Goal: Task Accomplishment & Management: Complete application form

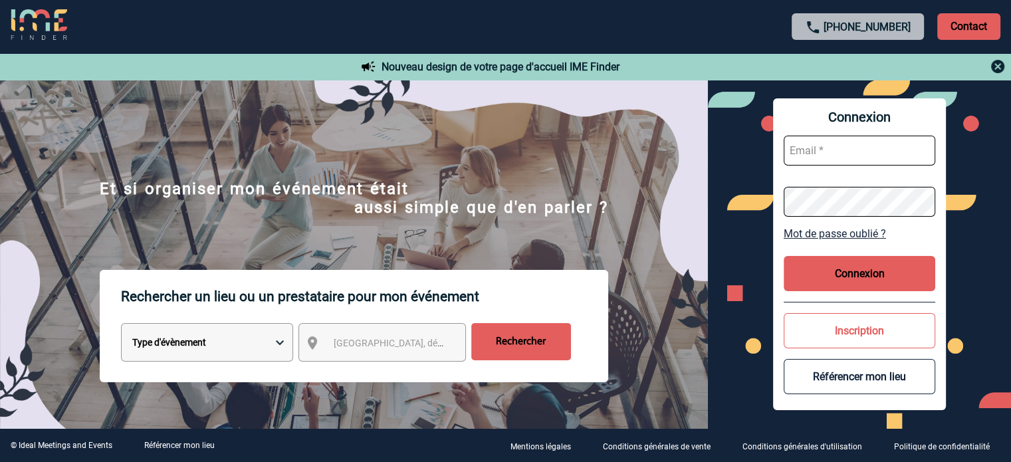
type input "tthiam@ime-groupe.com"
click at [830, 271] on button "Connexion" at bounding box center [860, 273] width 152 height 35
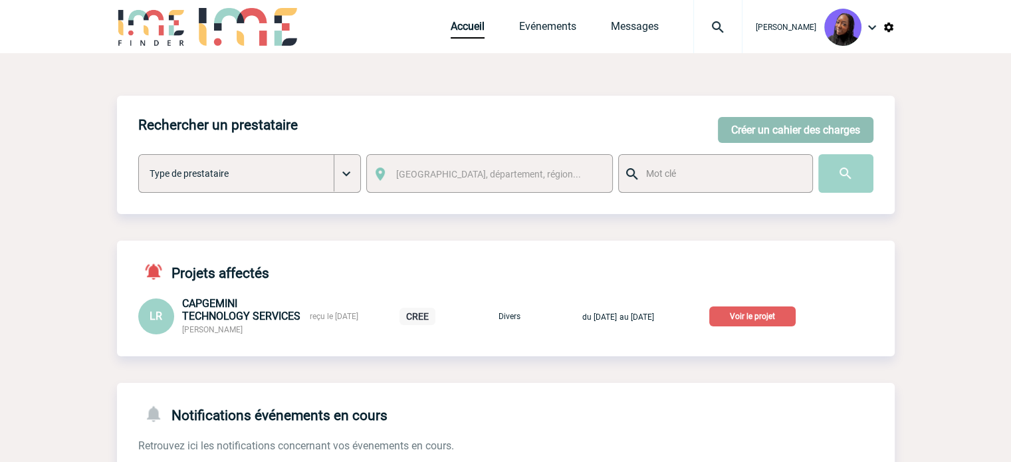
click at [767, 140] on button "Créer un cahier des charges" at bounding box center [796, 130] width 156 height 26
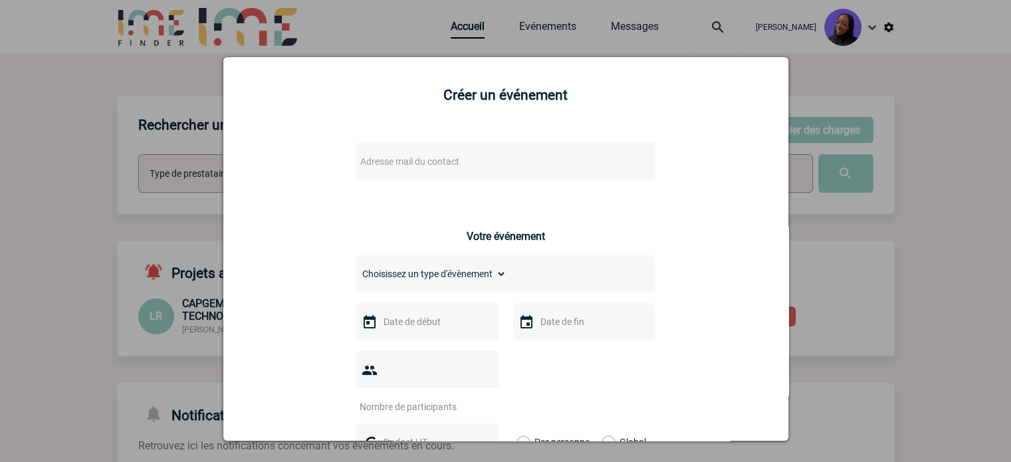
click at [422, 154] on span "Adresse mail du contact" at bounding box center [471, 161] width 233 height 19
drag, startPoint x: 415, startPoint y: 181, endPoint x: 96, endPoint y: 181, distance: 319.7
click at [96, 181] on body "[PERSON_NAME] Accueil Evénements 0" at bounding box center [505, 349] width 1011 height 699
click at [526, 183] on input "[PERSON_NAME][EMAIL_ADDRESS][DOMAIN_NAME]>" at bounding box center [466, 184] width 226 height 19
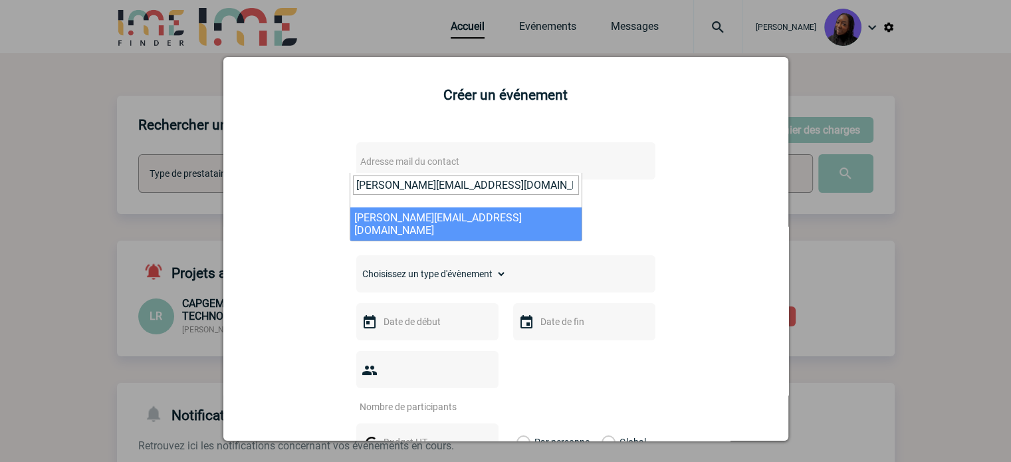
type input "[PERSON_NAME][EMAIL_ADDRESS][DOMAIN_NAME]"
select select "125188"
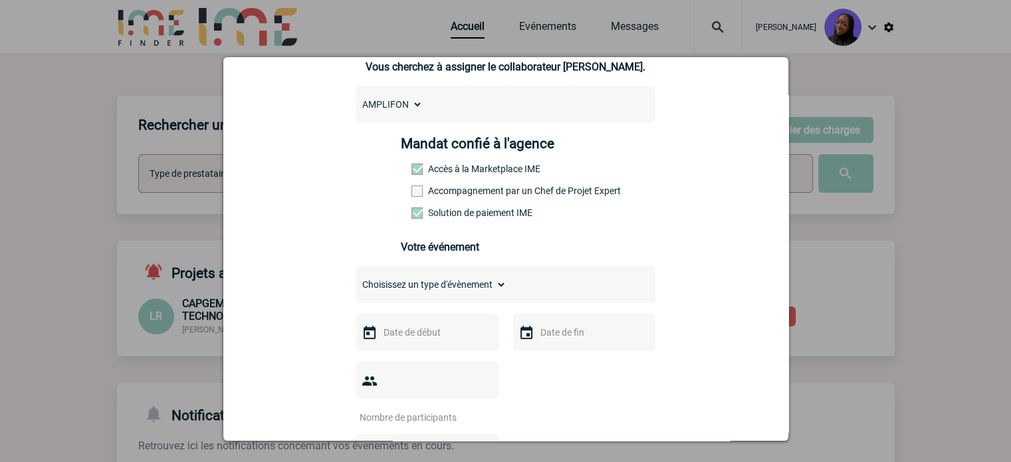
scroll to position [133, 0]
click at [467, 191] on label "Accompagnement par un Chef de Projet Expert" at bounding box center [440, 189] width 58 height 11
click at [0, 0] on input "Accompagnement par un Chef de Projet Expert" at bounding box center [0, 0] width 0 height 0
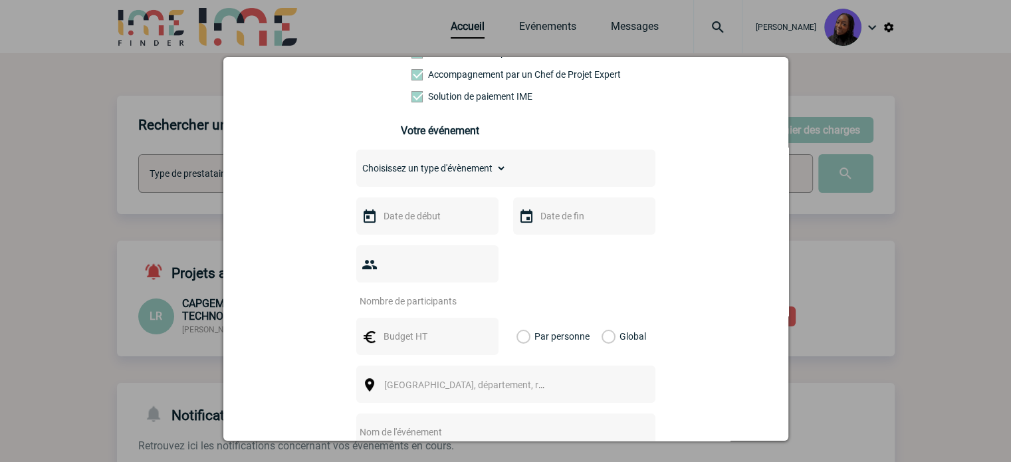
scroll to position [266, 0]
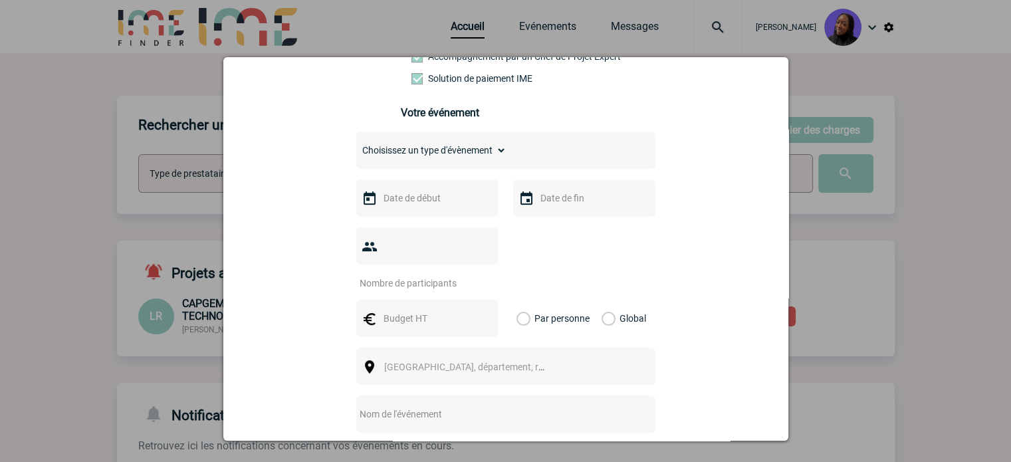
click at [410, 153] on select "Choisissez un type d'évènement Séminaire avec nuitée Séminaire sans nuitée Repa…" at bounding box center [431, 150] width 150 height 19
click at [356, 145] on select "Choisissez un type d'évènement Séminaire avec nuitée Séminaire sans nuitée Repa…" at bounding box center [431, 150] width 150 height 19
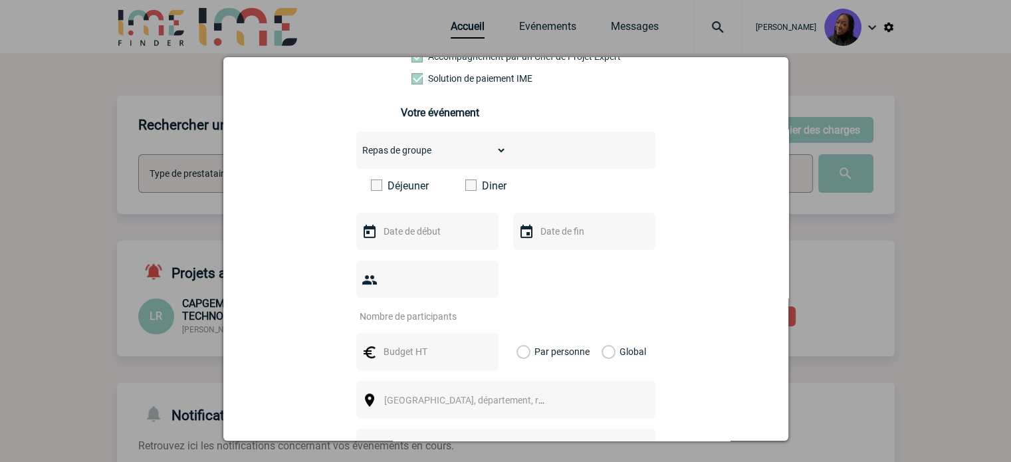
click at [376, 189] on span at bounding box center [376, 184] width 11 height 11
click at [0, 0] on input "Déjeuner" at bounding box center [0, 0] width 0 height 0
click at [403, 160] on select "Choisissez un type d'évènement Séminaire avec nuitée Séminaire sans nuitée Repa…" at bounding box center [431, 150] width 150 height 19
select select "5"
click at [356, 145] on select "Choisissez un type d'évènement Séminaire avec nuitée Séminaire sans nuitée Repa…" at bounding box center [431, 150] width 150 height 19
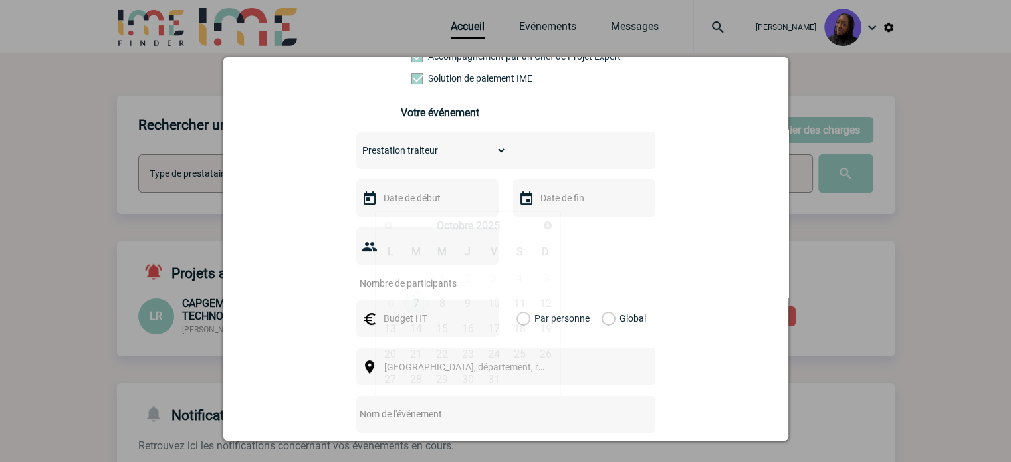
click at [399, 205] on input "text" at bounding box center [426, 197] width 92 height 17
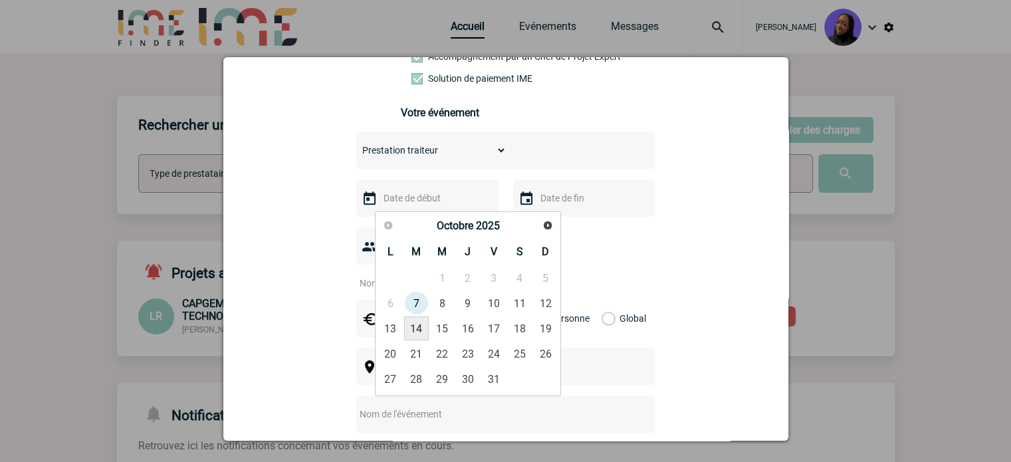
click at [421, 323] on link "14" at bounding box center [416, 328] width 25 height 24
type input "[DATE]"
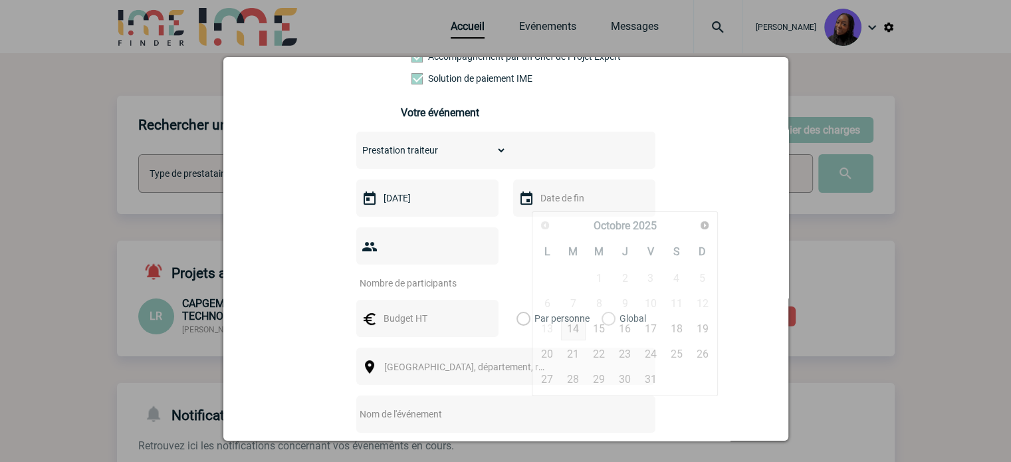
click at [590, 205] on input "text" at bounding box center [583, 197] width 92 height 17
click at [579, 329] on link "14" at bounding box center [573, 328] width 25 height 24
type input "[DATE]"
click at [409, 275] on input "number" at bounding box center [418, 283] width 125 height 17
type input "35"
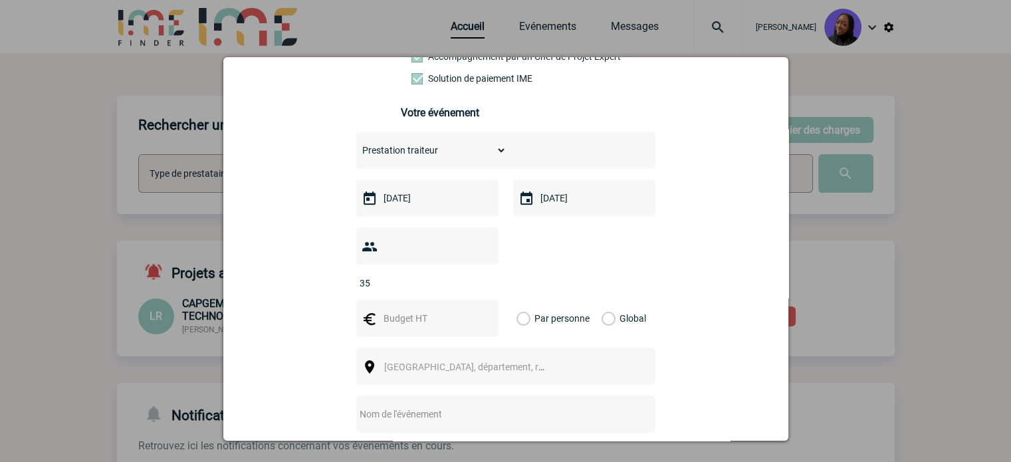
click at [432, 310] on input "text" at bounding box center [426, 318] width 92 height 17
type input "856"
click at [606, 301] on label "Global" at bounding box center [606, 318] width 9 height 37
click at [0, 0] on input "Global" at bounding box center [0, 0] width 0 height 0
click at [412, 358] on span "[GEOGRAPHIC_DATA], département, région..." at bounding box center [470, 367] width 183 height 19
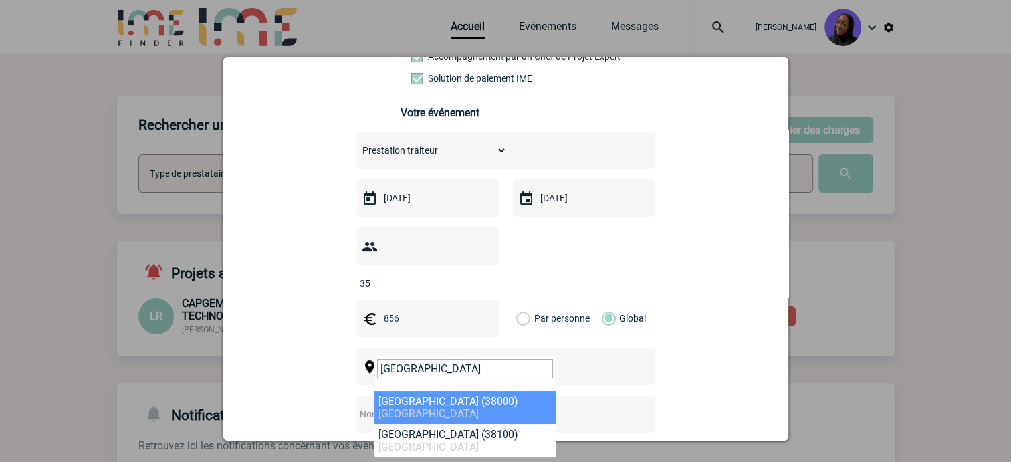
type input "[GEOGRAPHIC_DATA]"
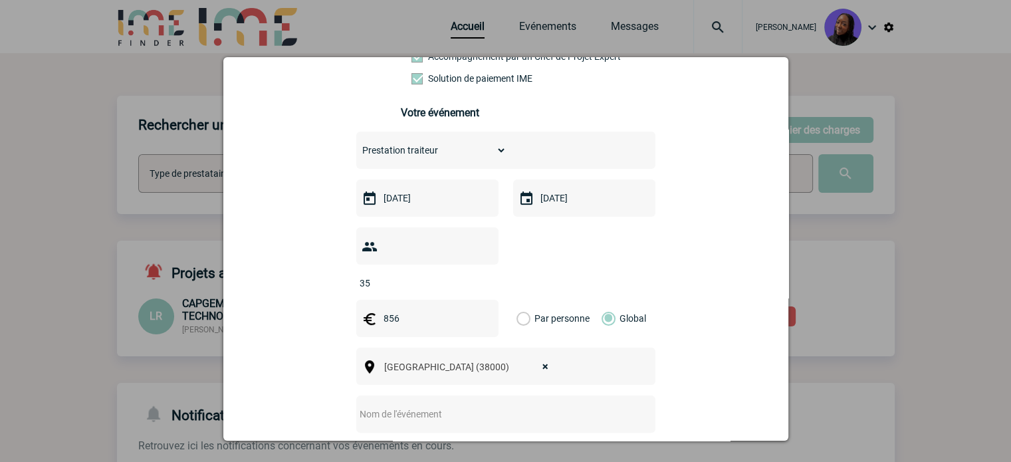
select select "35563"
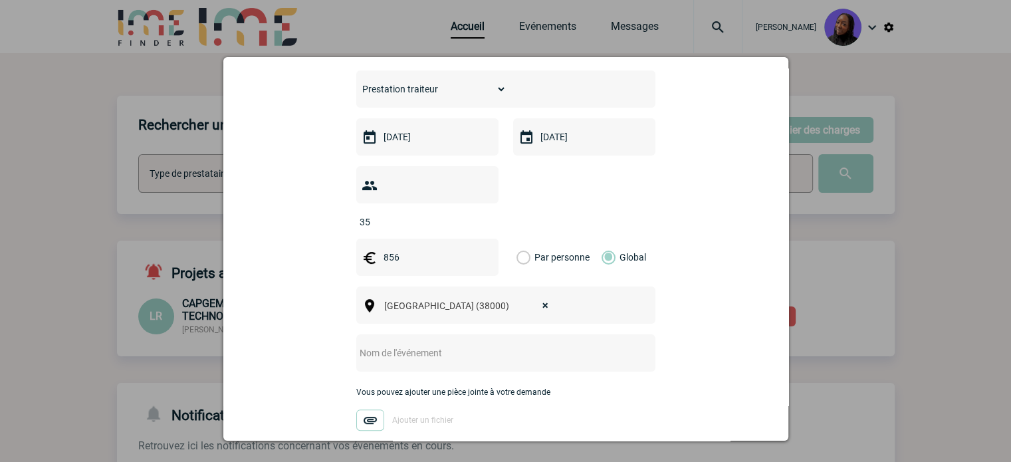
scroll to position [399, 0]
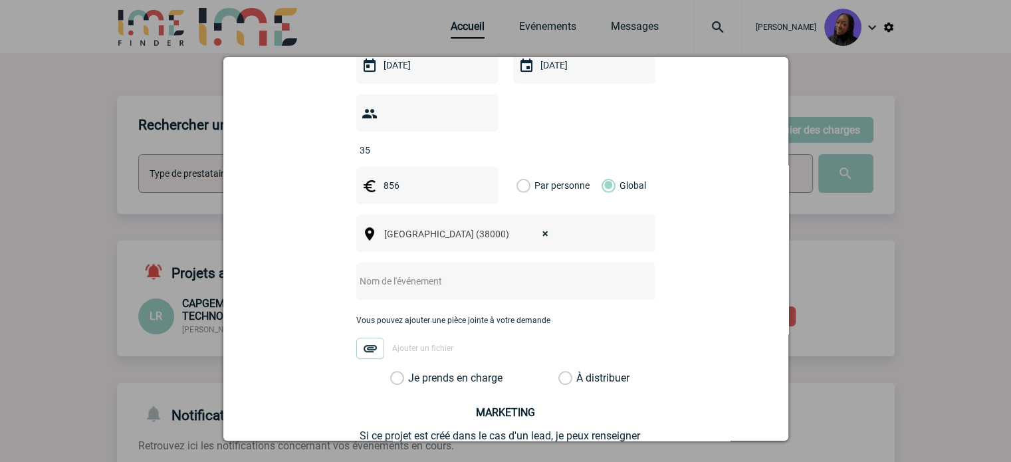
click at [404, 273] on input "text" at bounding box center [488, 281] width 264 height 17
click at [496, 273] on input "Centralisation -" at bounding box center [488, 281] width 264 height 17
paste input "Prestation traiteur - Cocktail dinatoire – Inauguration Centre Amplifon"
type input "Centralisation - Prestation traiteur - Cocktail dinatoire – Inauguration Centre…"
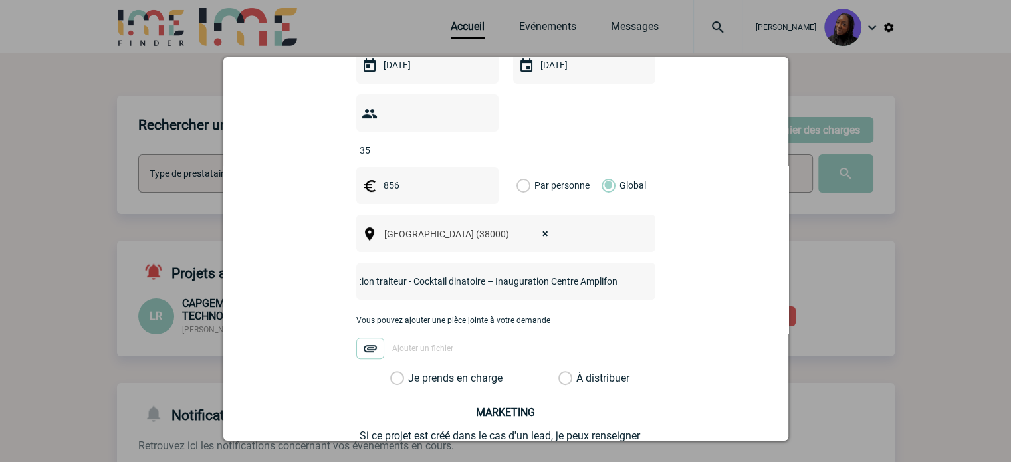
scroll to position [0, 0]
click at [390, 372] on label "Je prends en charge" at bounding box center [401, 378] width 23 height 13
click at [0, 0] on input "Je prends en charge" at bounding box center [0, 0] width 0 height 0
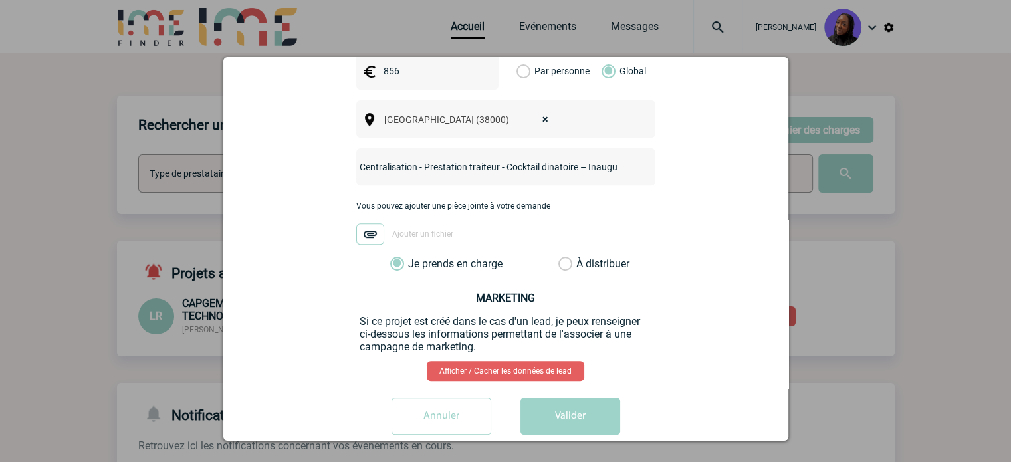
scroll to position [517, 0]
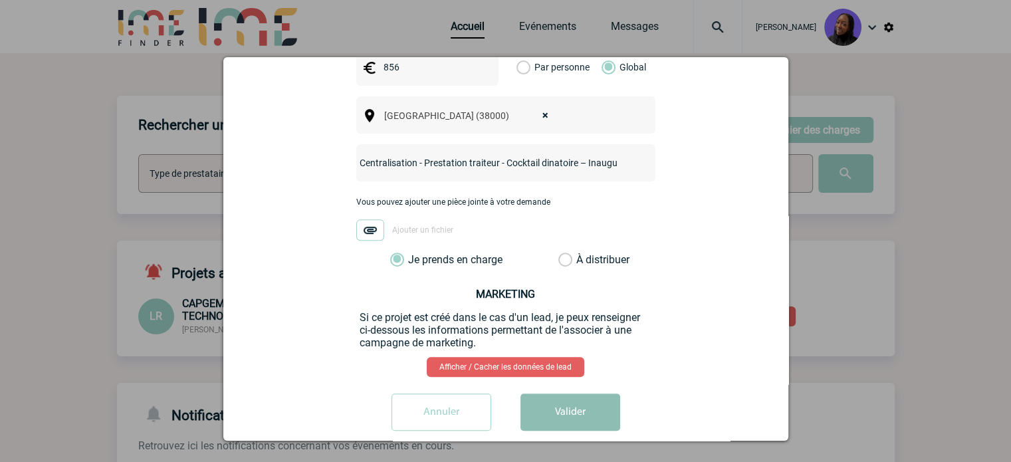
click at [537, 394] on button "Valider" at bounding box center [570, 412] width 100 height 37
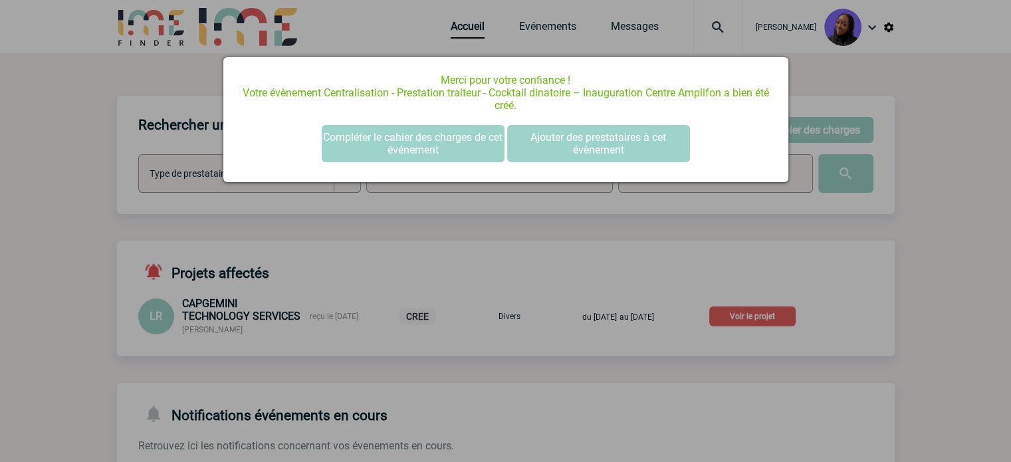
scroll to position [0, 0]
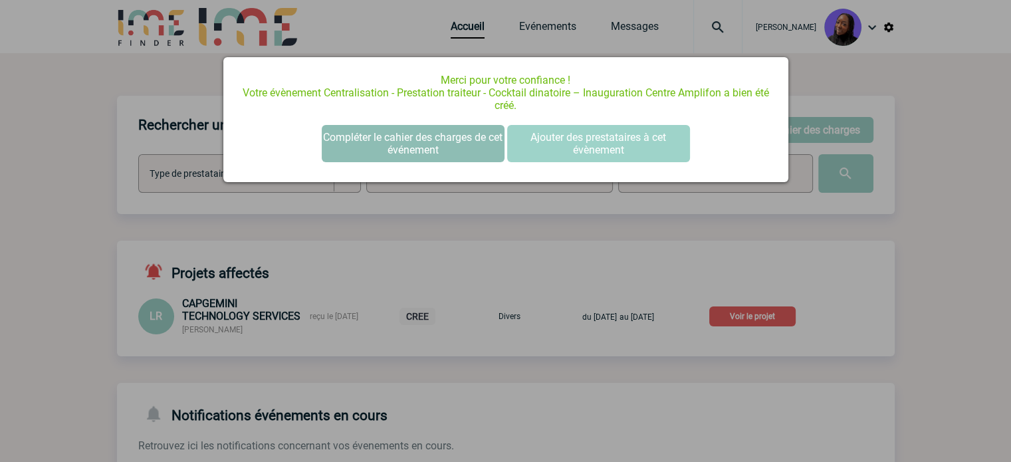
click at [391, 148] on button "Compléter le cahier des charges de cet événement" at bounding box center [413, 143] width 183 height 37
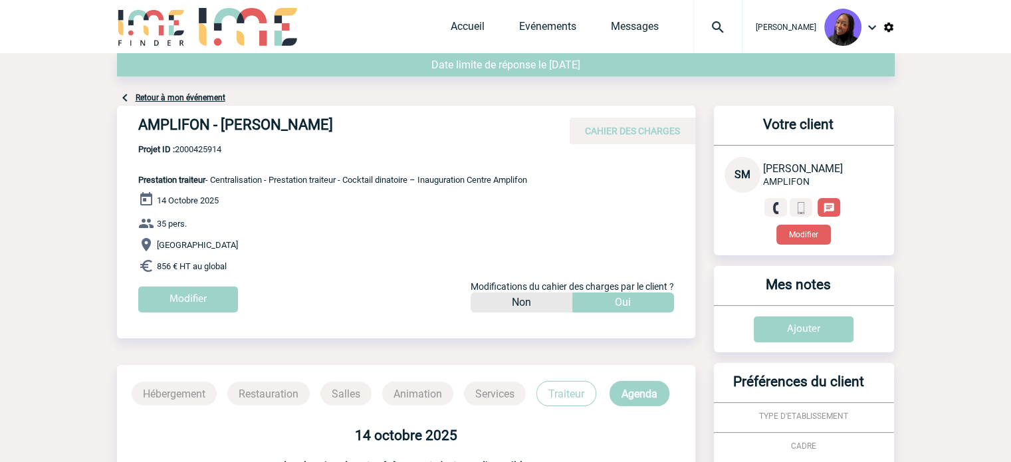
click at [204, 126] on h4 "AMPLIFON - Sophie MOMPLOT" at bounding box center [337, 127] width 399 height 23
copy div "AMPLIFON - Sophie MOMPLOT"
click at [205, 149] on span "Projet ID : 2000425914" at bounding box center [332, 149] width 389 height 10
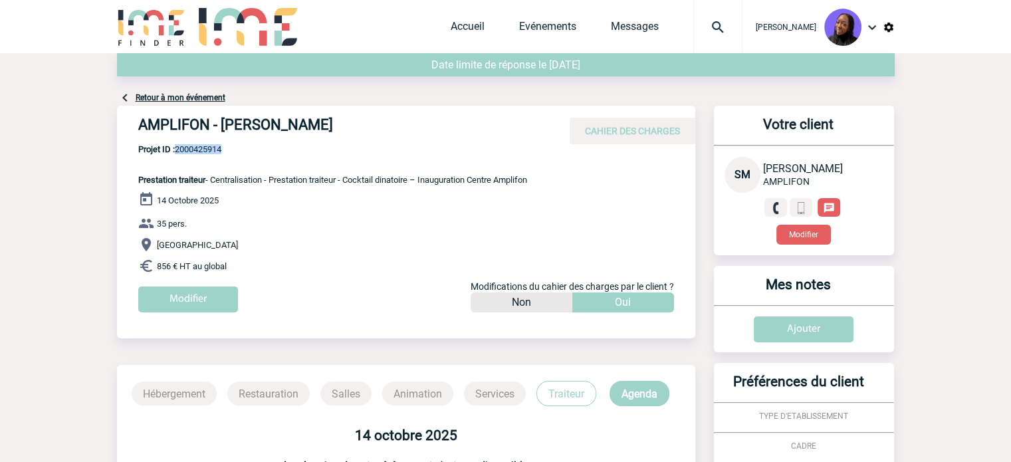
click at [205, 149] on span "Projet ID : 2000425914" at bounding box center [332, 149] width 389 height 10
copy span "2000425914"
drag, startPoint x: 247, startPoint y: 265, endPoint x: 131, endPoint y: 179, distance: 144.9
click at [131, 179] on div "AMPLIFON - Sophie MOMPLOT CAHIER DES CHARGES AMPLIFON - Sophie MOMPLOT - Presta…" at bounding box center [406, 214] width 578 height 217
copy div "Prestation traiteur - Centralisation - Prestation traiteur - Cocktail dinatoire…"
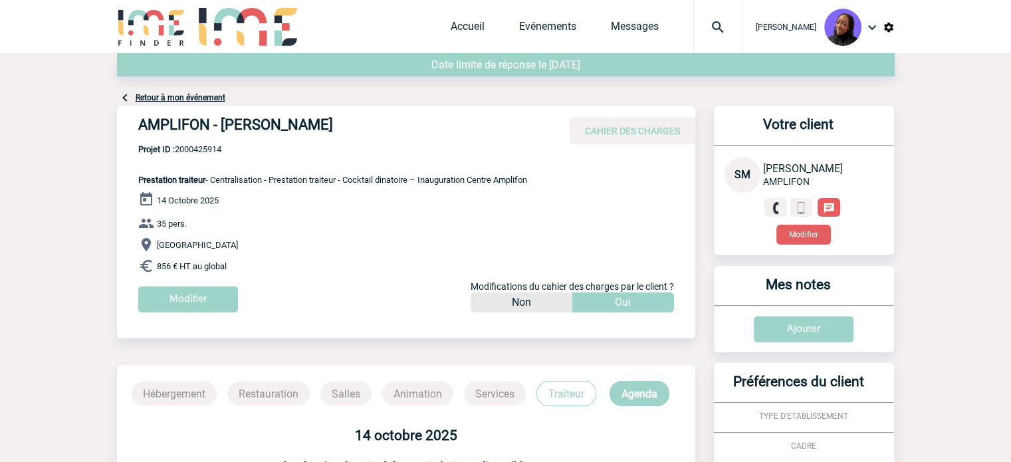
click at [215, 154] on span "Projet ID : 2000425914" at bounding box center [332, 149] width 389 height 10
copy span "2000425914"
